Goal: Register for event/course

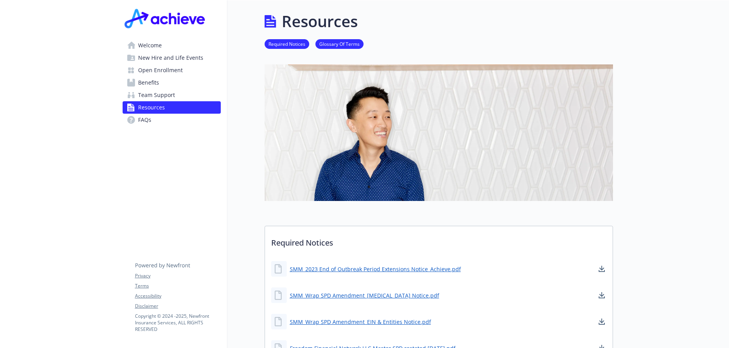
scroll to position [78, 0]
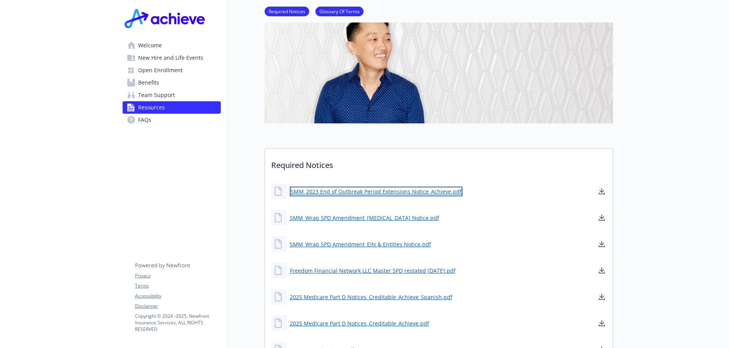
click at [330, 192] on link "SMM_2023 End of Outbreak Period Extensions Notice_Achieve.pdf" at bounding box center [376, 192] width 173 height 10
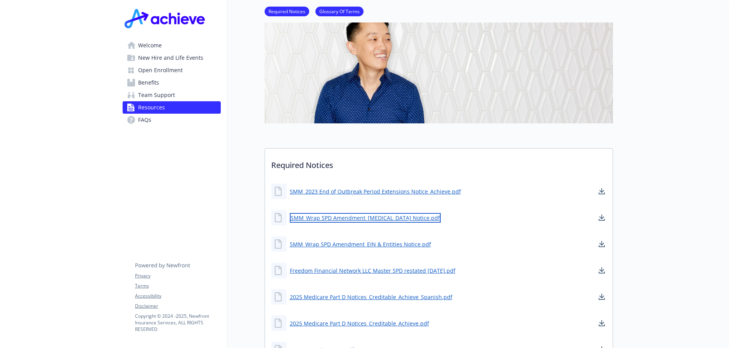
click at [314, 218] on link "SMM_Wrap SPD Amendment_[MEDICAL_DATA] Notice.pdf" at bounding box center [365, 218] width 151 height 10
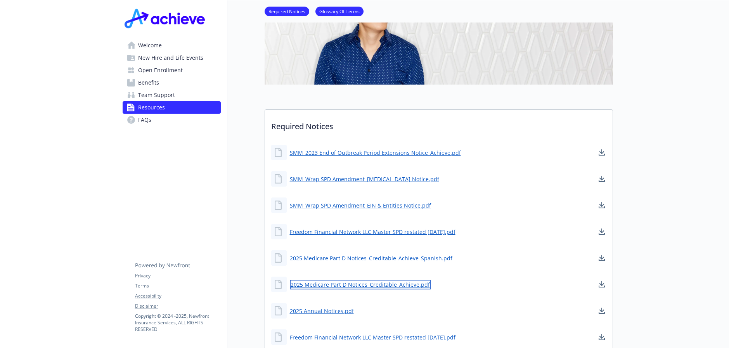
click at [367, 282] on link "2025 Medicare Part D Notices_Creditable_Achieve.pdf" at bounding box center [360, 285] width 141 height 10
click at [164, 69] on span "Open Enrollment" at bounding box center [160, 70] width 45 height 12
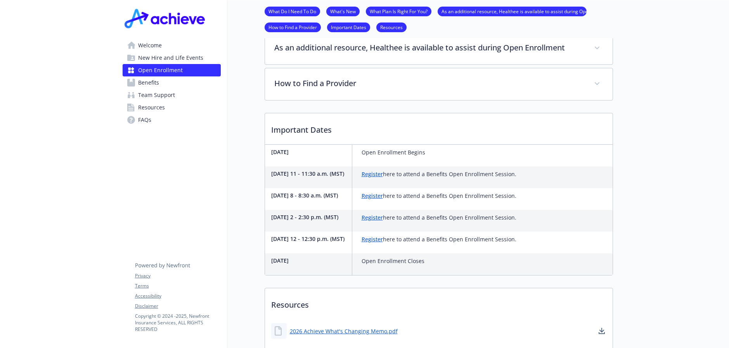
scroll to position [249, 0]
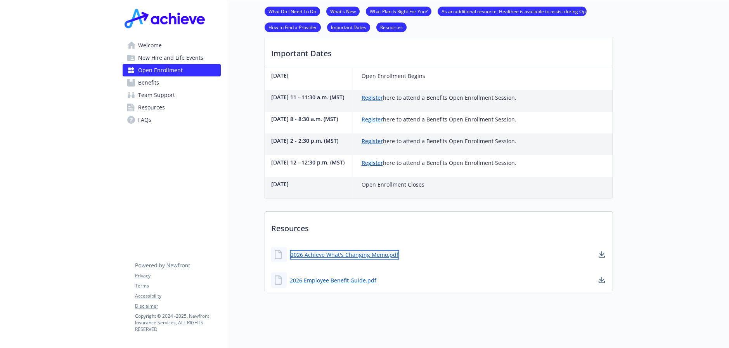
click at [380, 250] on link "2026 Achieve What's Changing Memo.pdf" at bounding box center [344, 255] width 109 height 10
click at [377, 116] on link "Register" at bounding box center [372, 119] width 21 height 7
